Goal: Check status: Check status

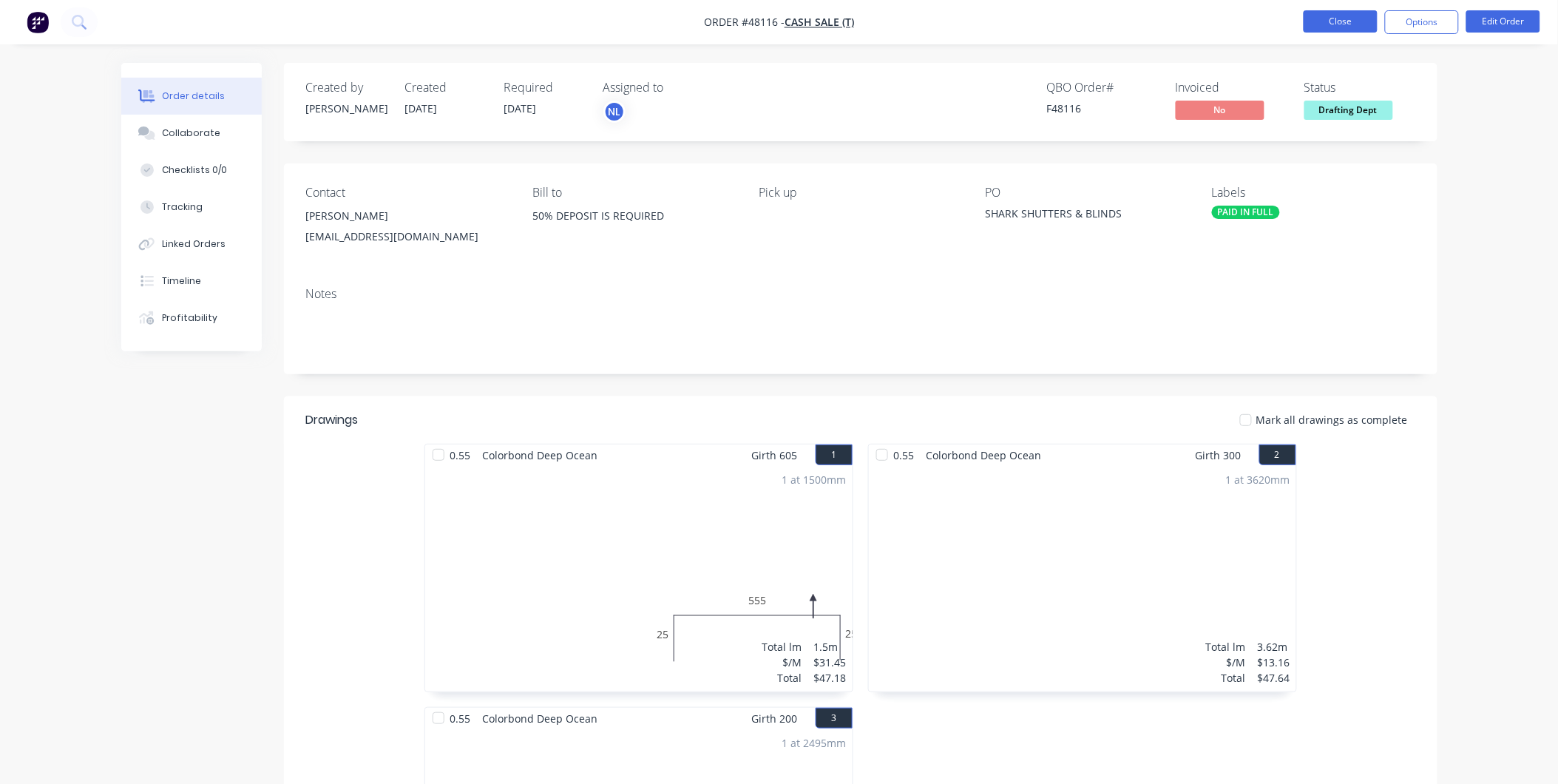
click at [1359, 20] on button "Close" at bounding box center [1341, 22] width 74 height 23
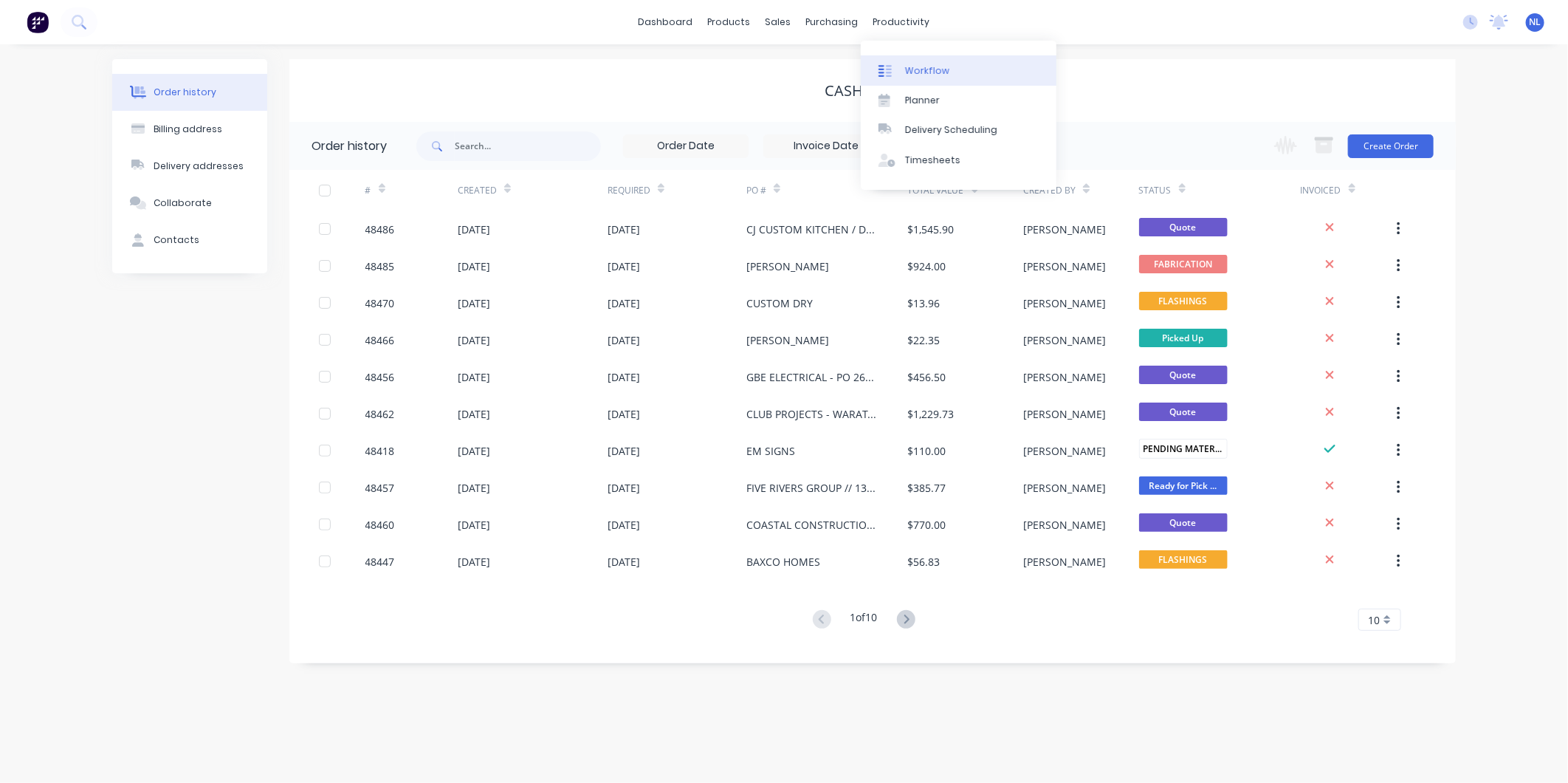
click at [894, 77] on div at bounding box center [889, 71] width 23 height 14
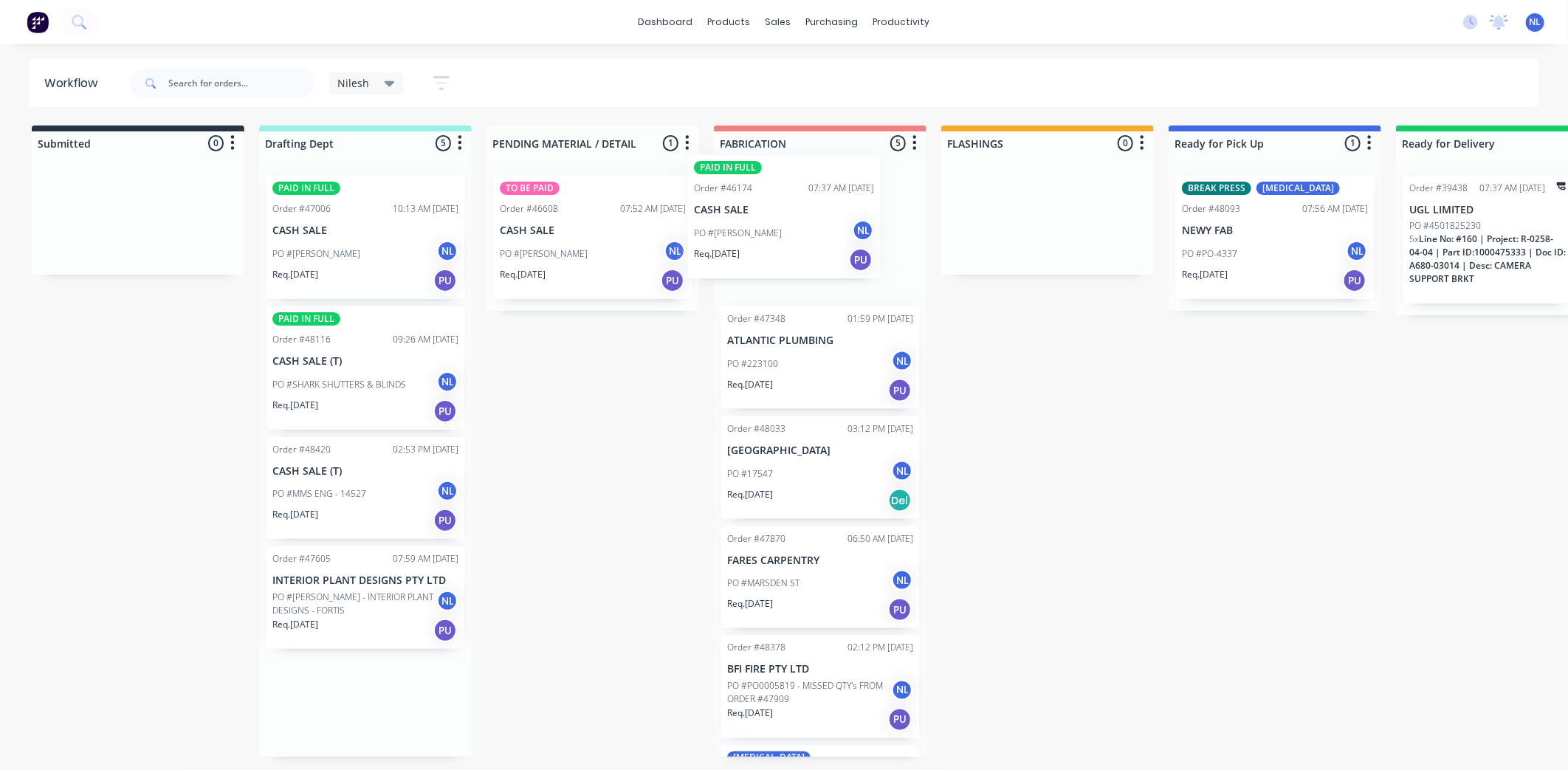
drag, startPoint x: 340, startPoint y: 410, endPoint x: 780, endPoint y: 252, distance: 467.5
click at [780, 252] on div "Submitted 0 Sort By Created date Required date Order number Customer name Most …" at bounding box center [1220, 440] width 2462 height 631
click at [374, 611] on p "PO #[PERSON_NAME] - INTERIOR PLANT DESIGNS - FORTIS" at bounding box center [354, 603] width 164 height 26
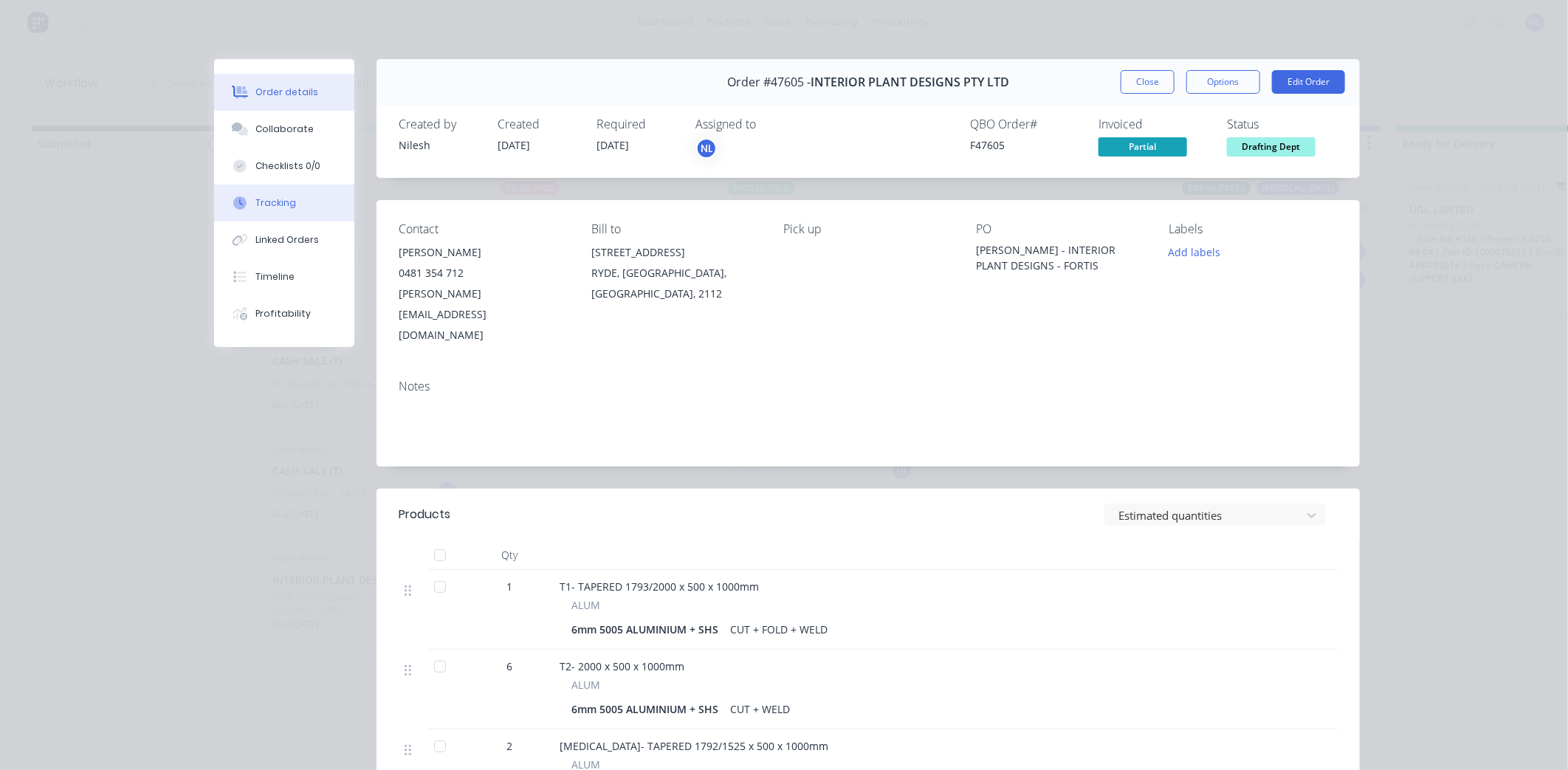
click at [281, 209] on div "Tracking" at bounding box center [275, 203] width 40 height 14
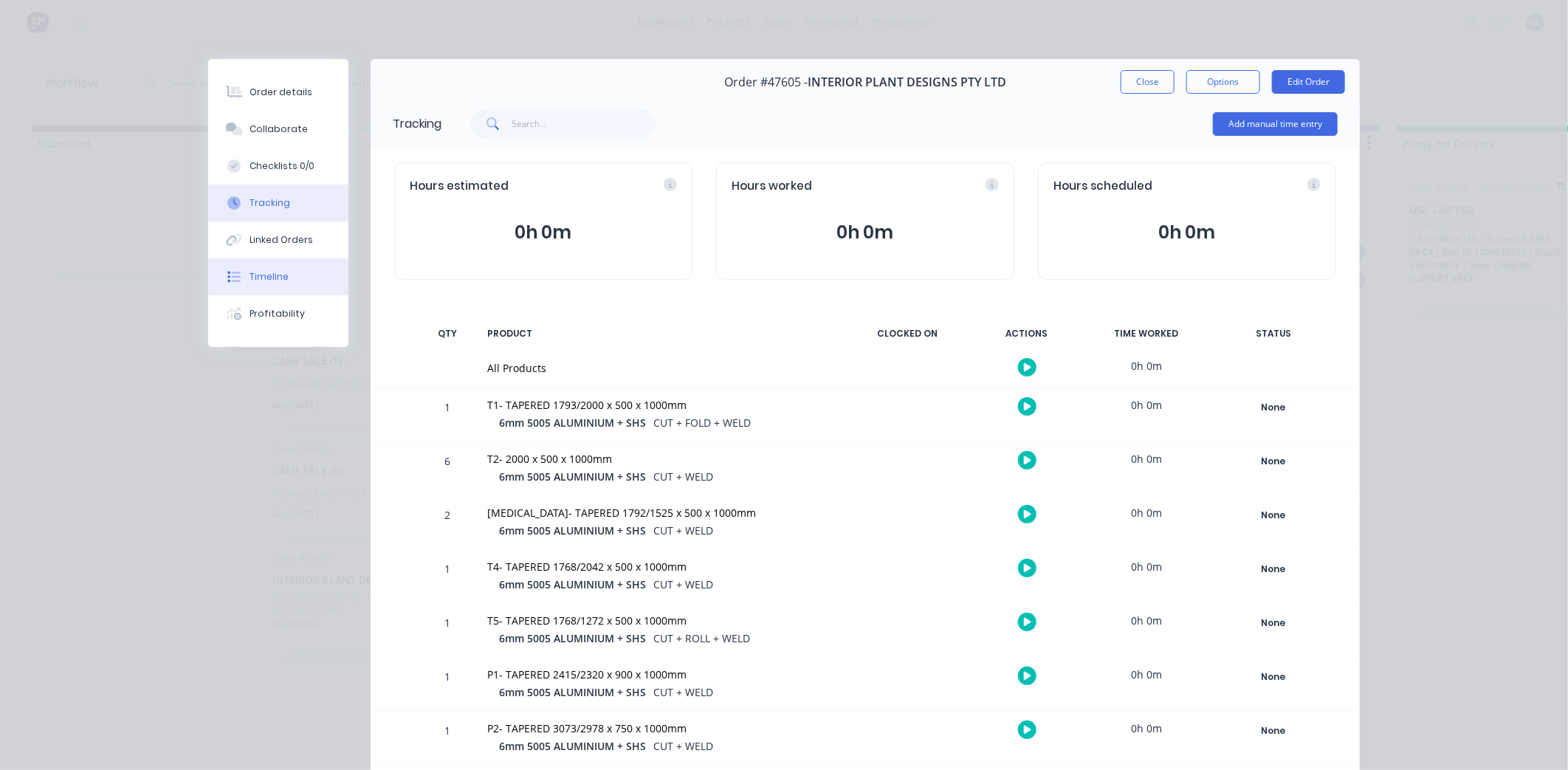
click at [279, 276] on div "Timeline" at bounding box center [269, 277] width 39 height 14
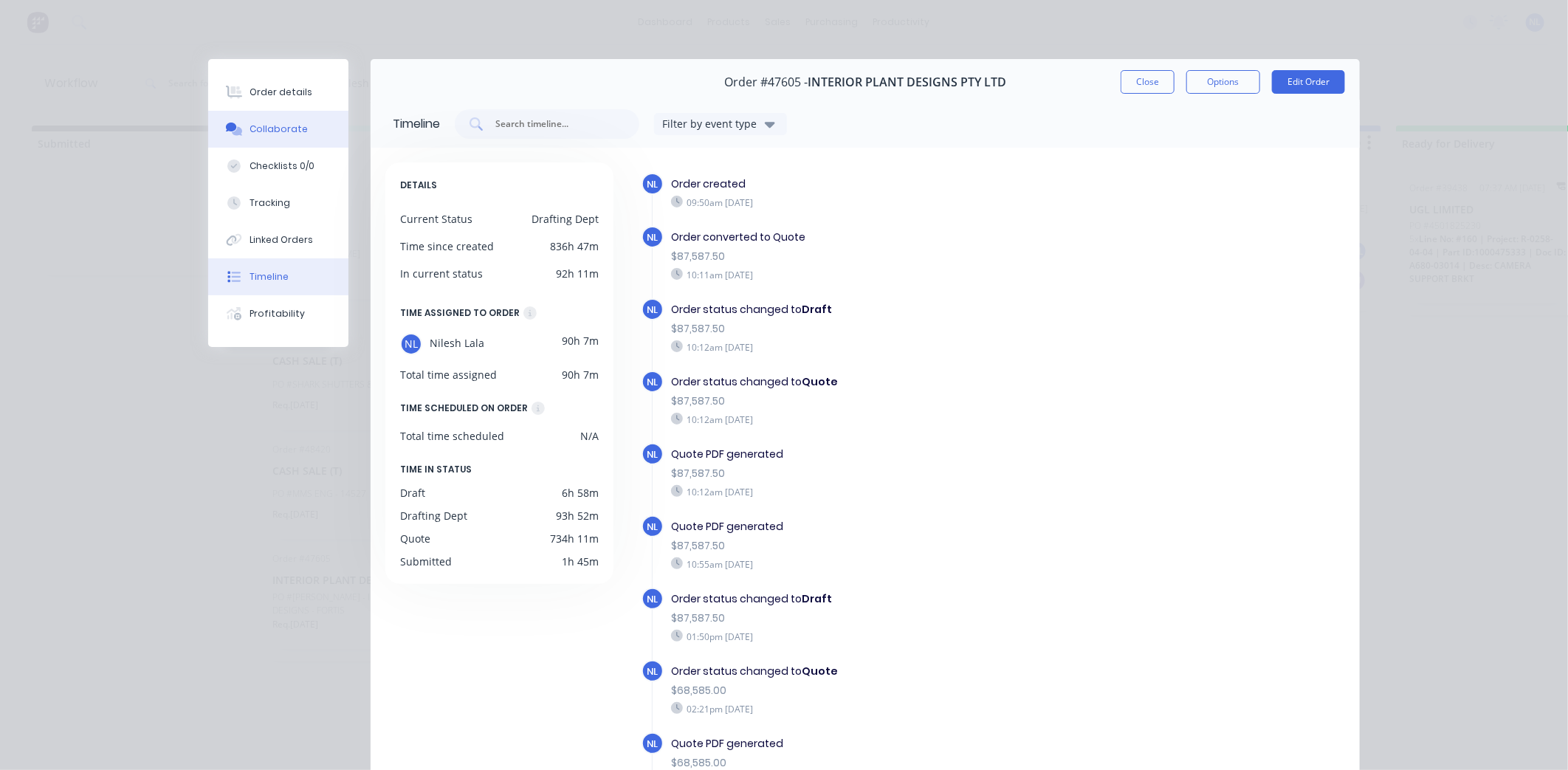
click at [289, 141] on button "Collaborate" at bounding box center [278, 129] width 140 height 37
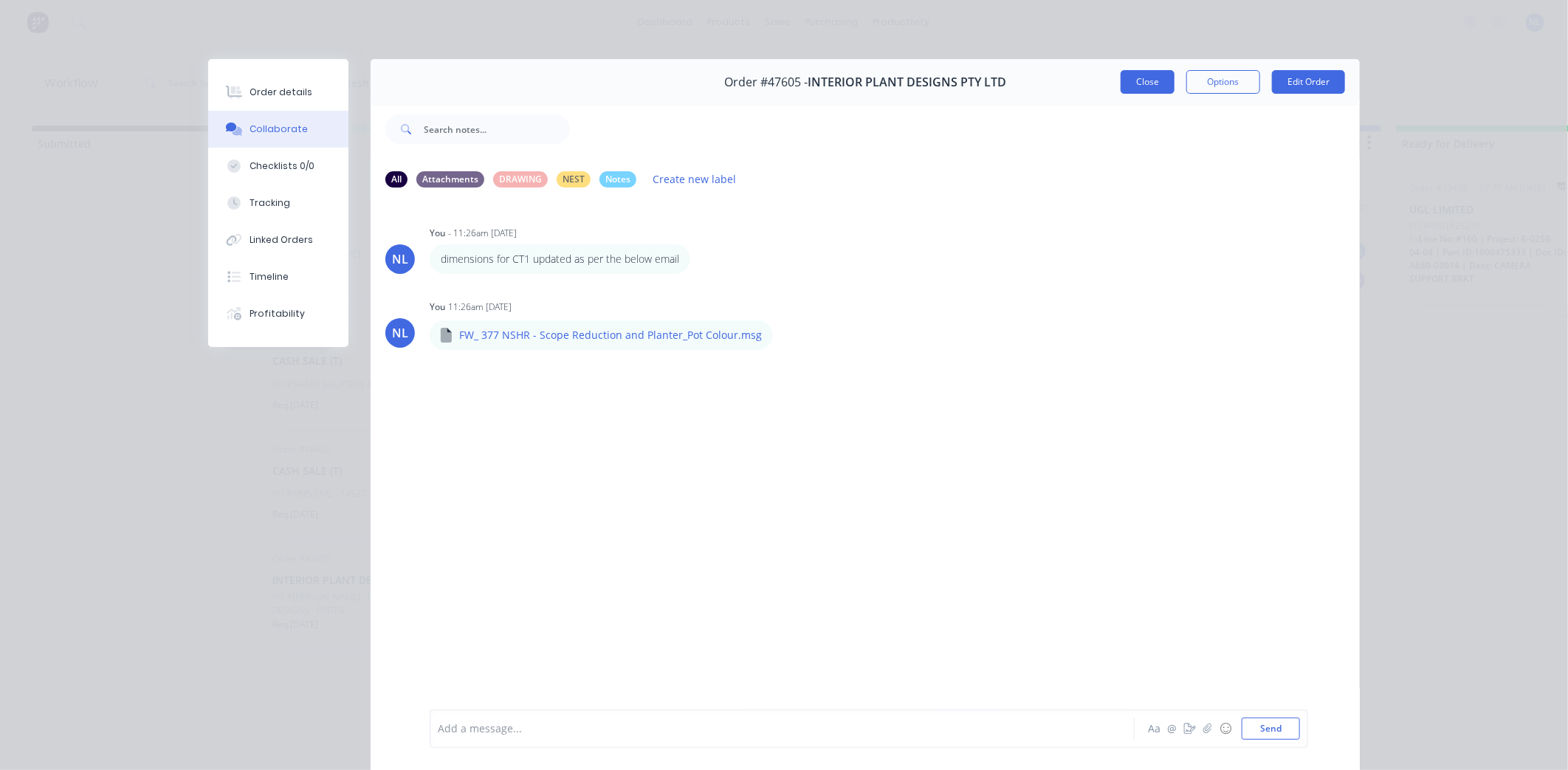
click at [1135, 82] on button "Close" at bounding box center [1147, 81] width 54 height 24
